Goal: Find specific page/section: Find specific page/section

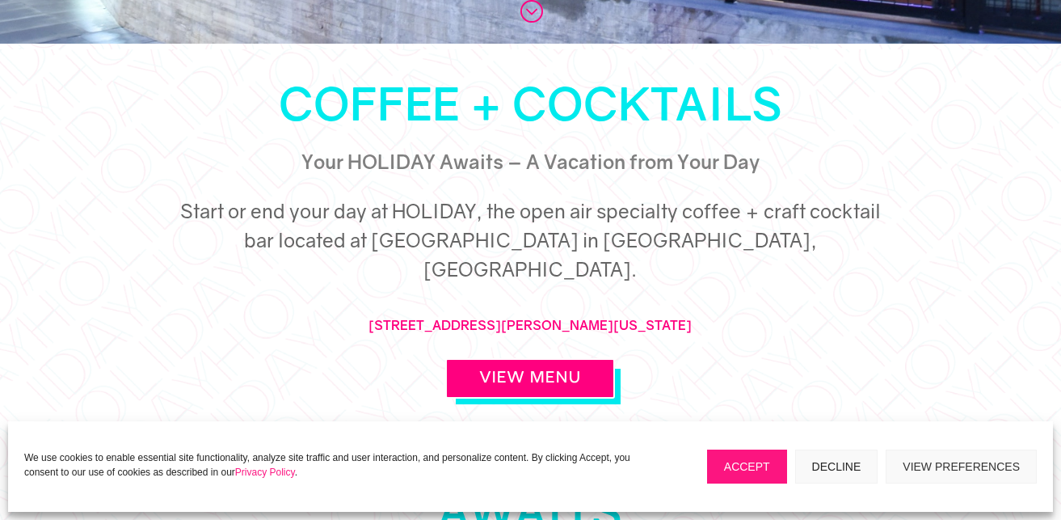
scroll to position [471, 0]
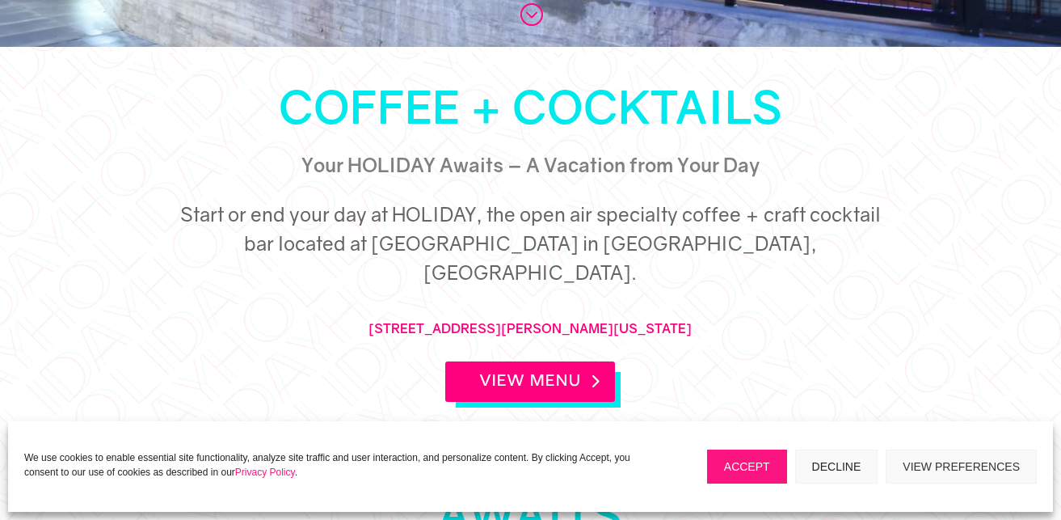
click at [517, 361] on link "View Menu" at bounding box center [530, 381] width 170 height 40
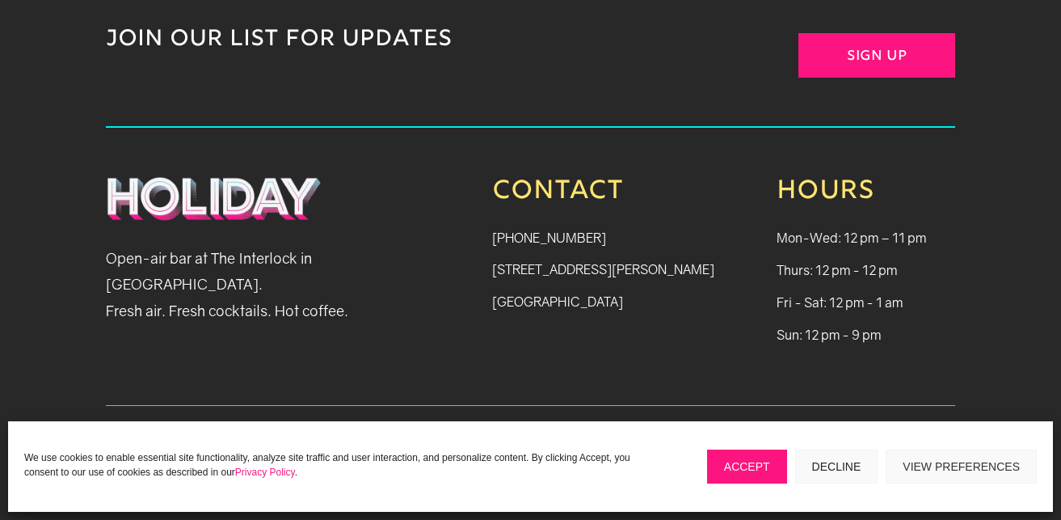
scroll to position [1760, 0]
